Goal: Obtain resource: Download file/media

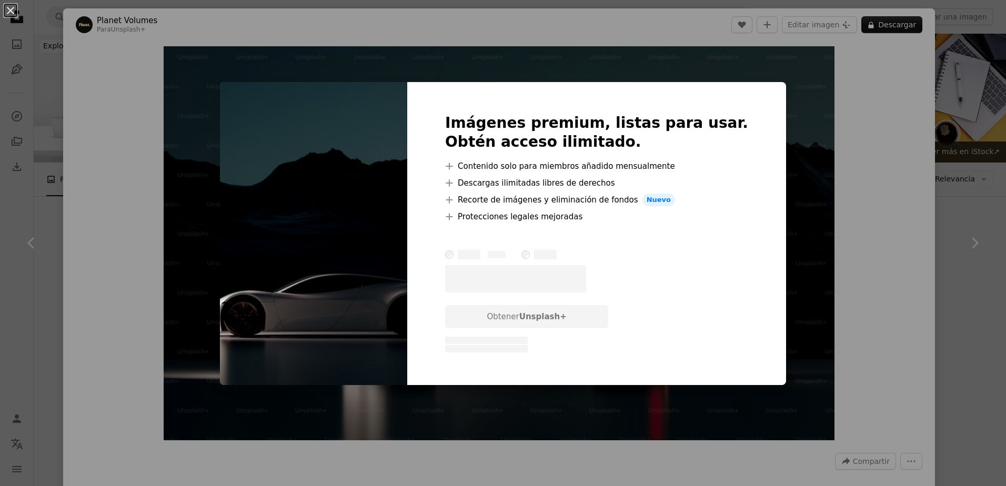
scroll to position [2690, 0]
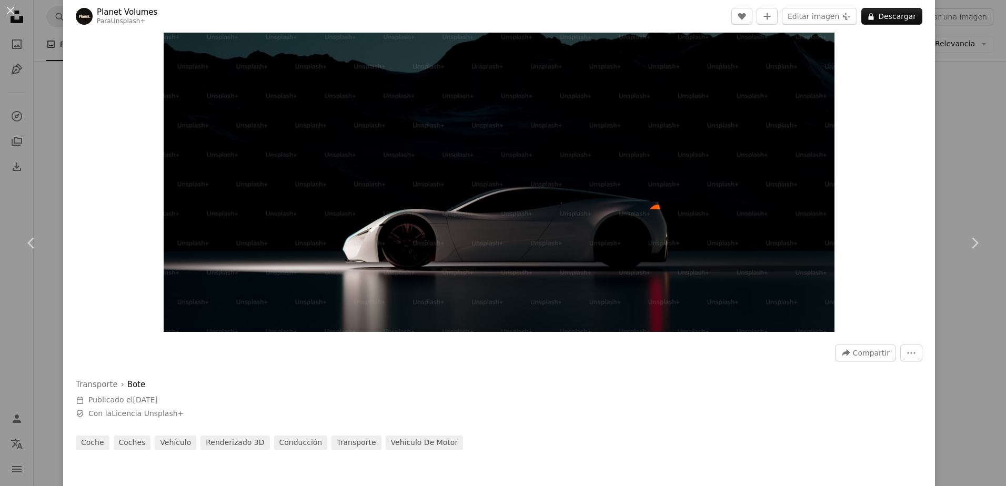
scroll to position [316, 0]
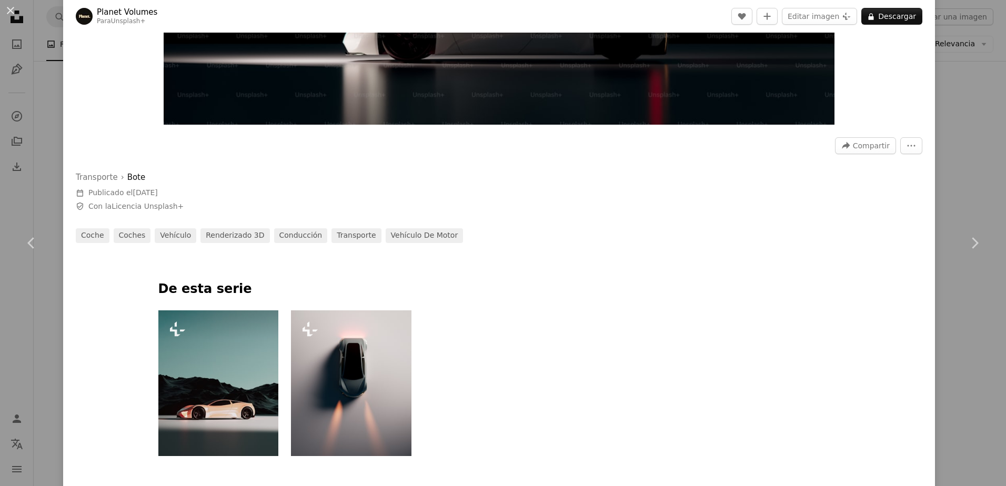
click at [241, 339] on img at bounding box center [218, 384] width 121 height 146
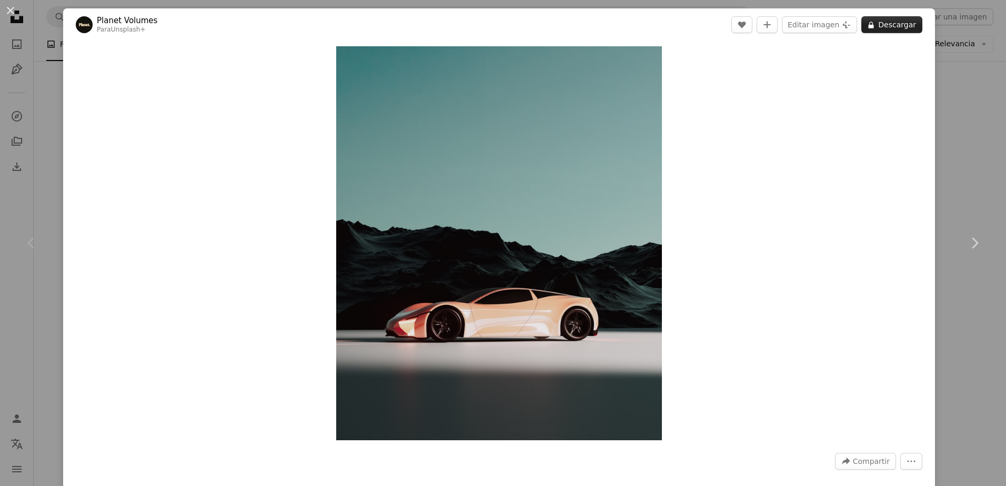
click at [882, 29] on button "A lock Descargar" at bounding box center [892, 24] width 61 height 17
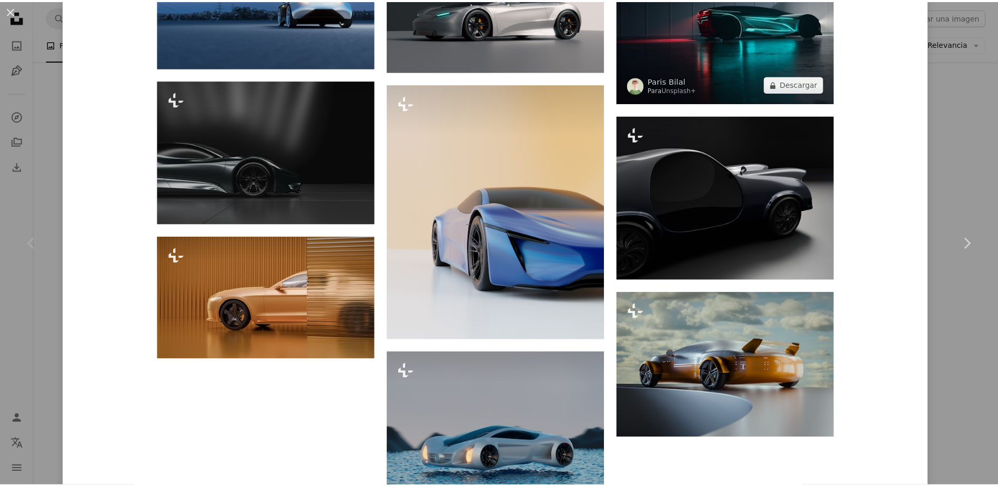
scroll to position [1624, 0]
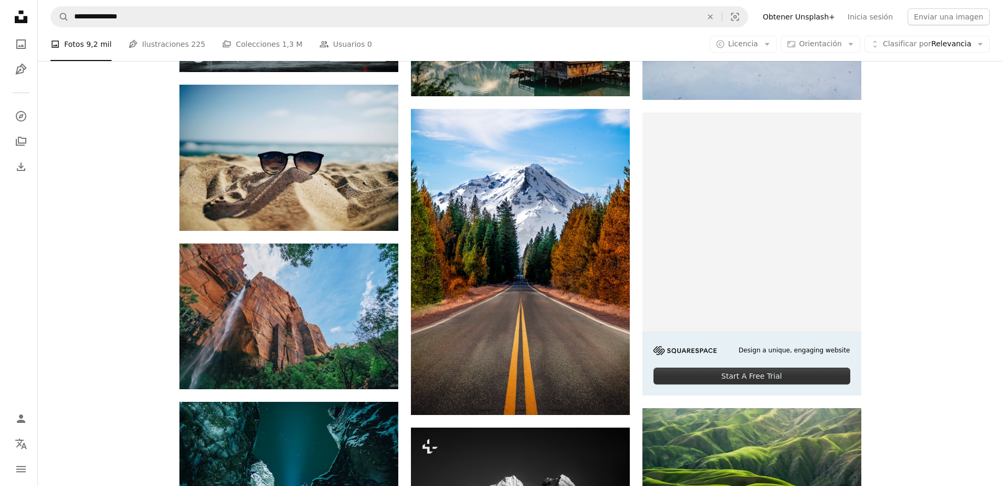
scroll to position [2690, 0]
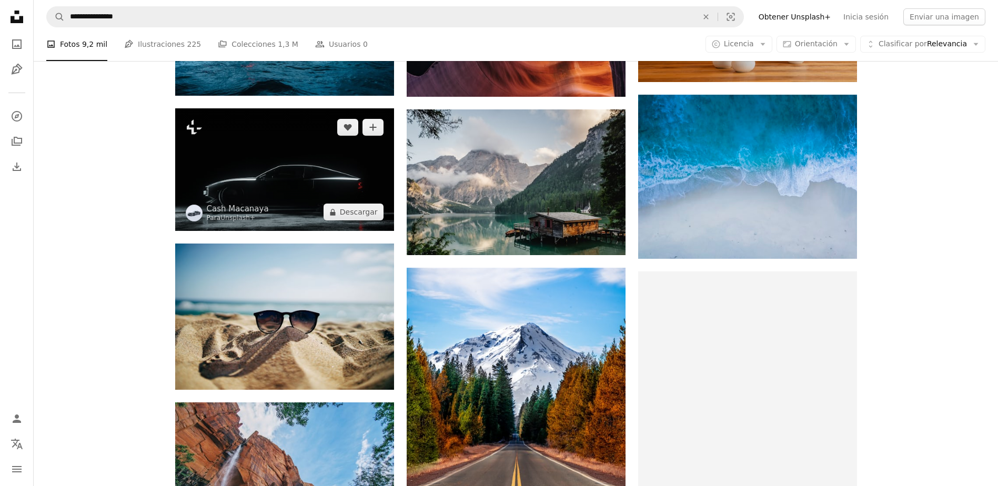
click at [262, 175] on img at bounding box center [284, 169] width 219 height 123
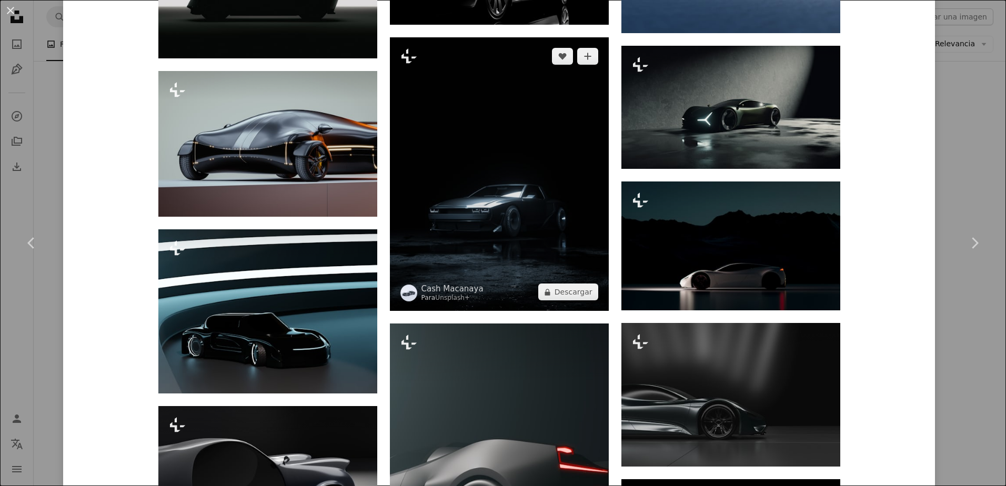
scroll to position [895, 0]
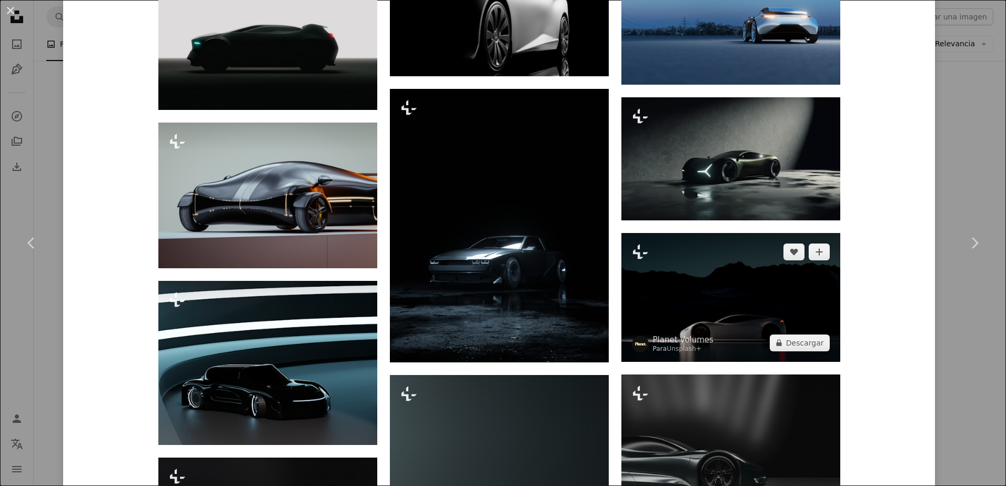
click at [727, 297] on img at bounding box center [731, 297] width 219 height 129
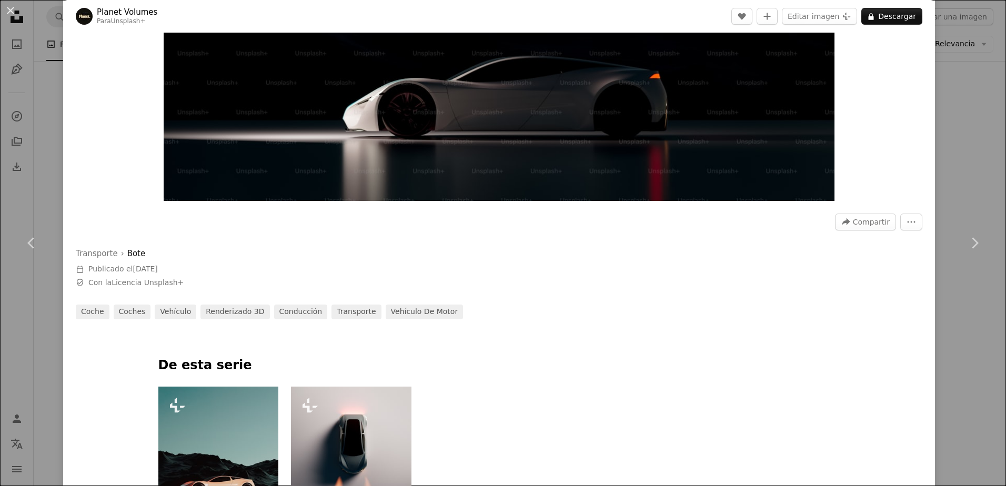
scroll to position [263, 0]
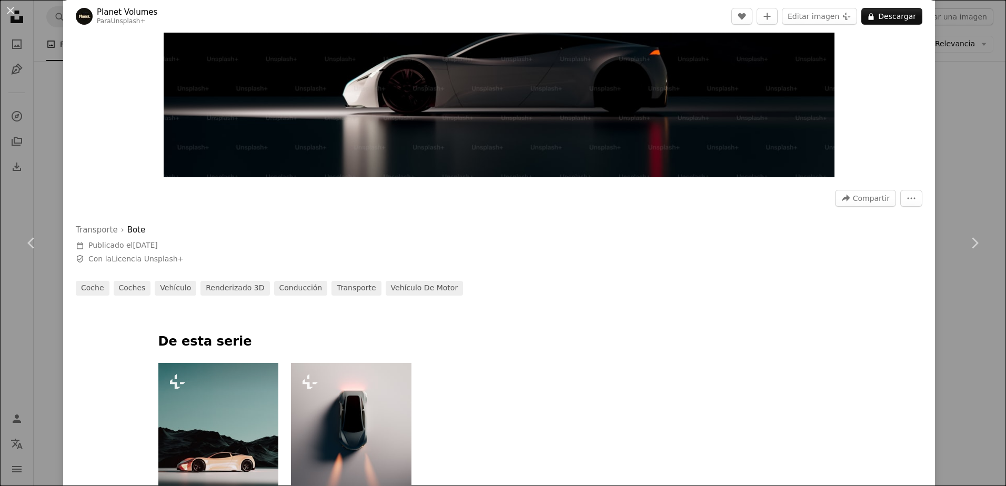
click at [215, 397] on img at bounding box center [218, 436] width 121 height 146
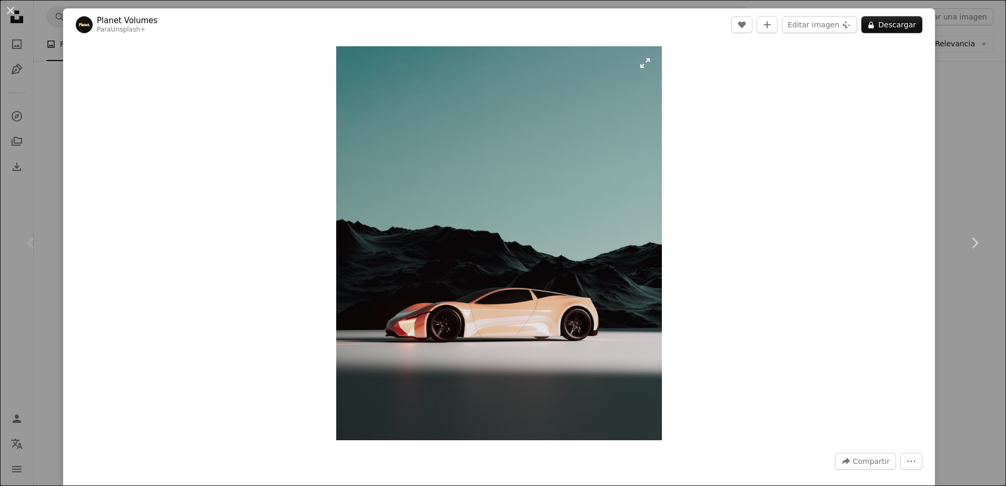
click at [560, 305] on img "Ampliar en esta imagen" at bounding box center [499, 243] width 326 height 394
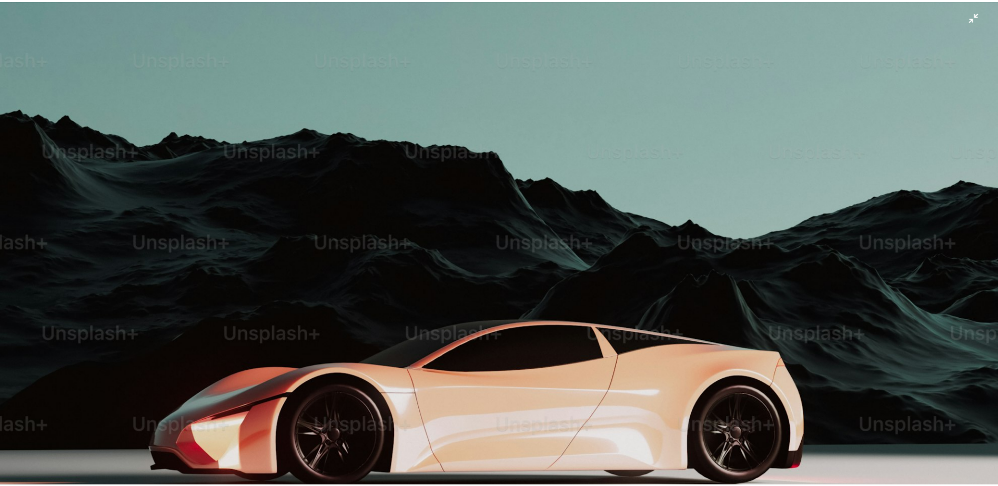
scroll to position [515, 0]
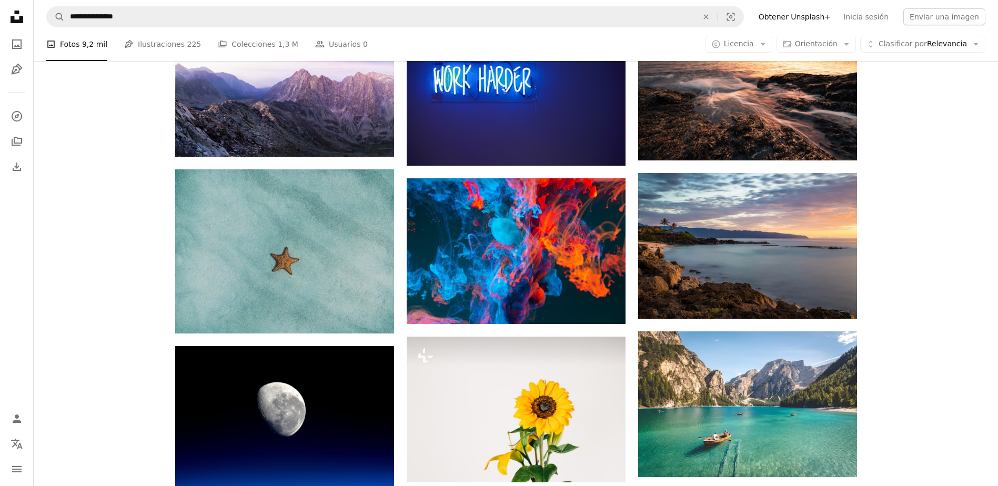
scroll to position [3638, 0]
